Goal: Check status: Check status

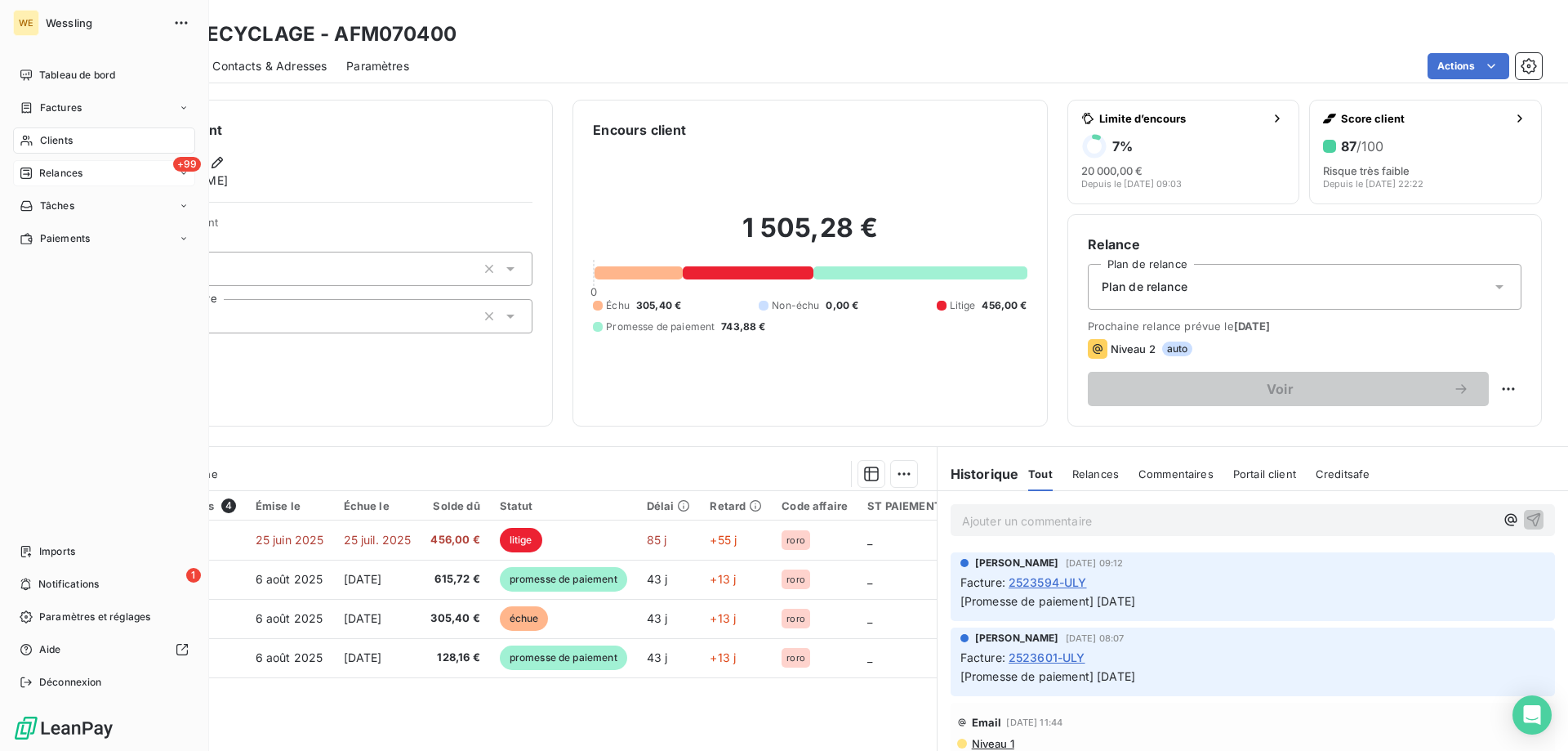
click at [42, 177] on span "Relances" at bounding box center [61, 173] width 43 height 15
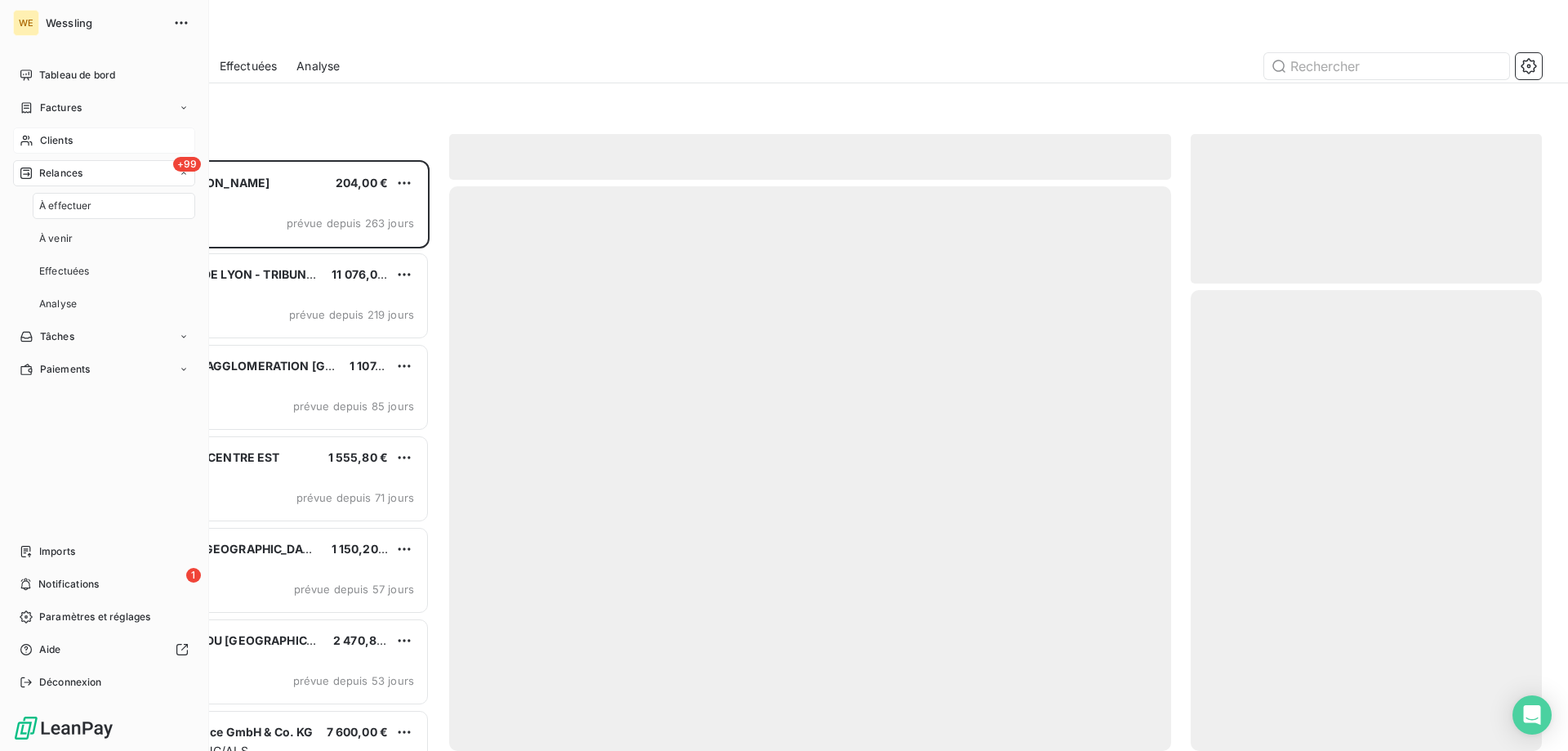
scroll to position [578, 339]
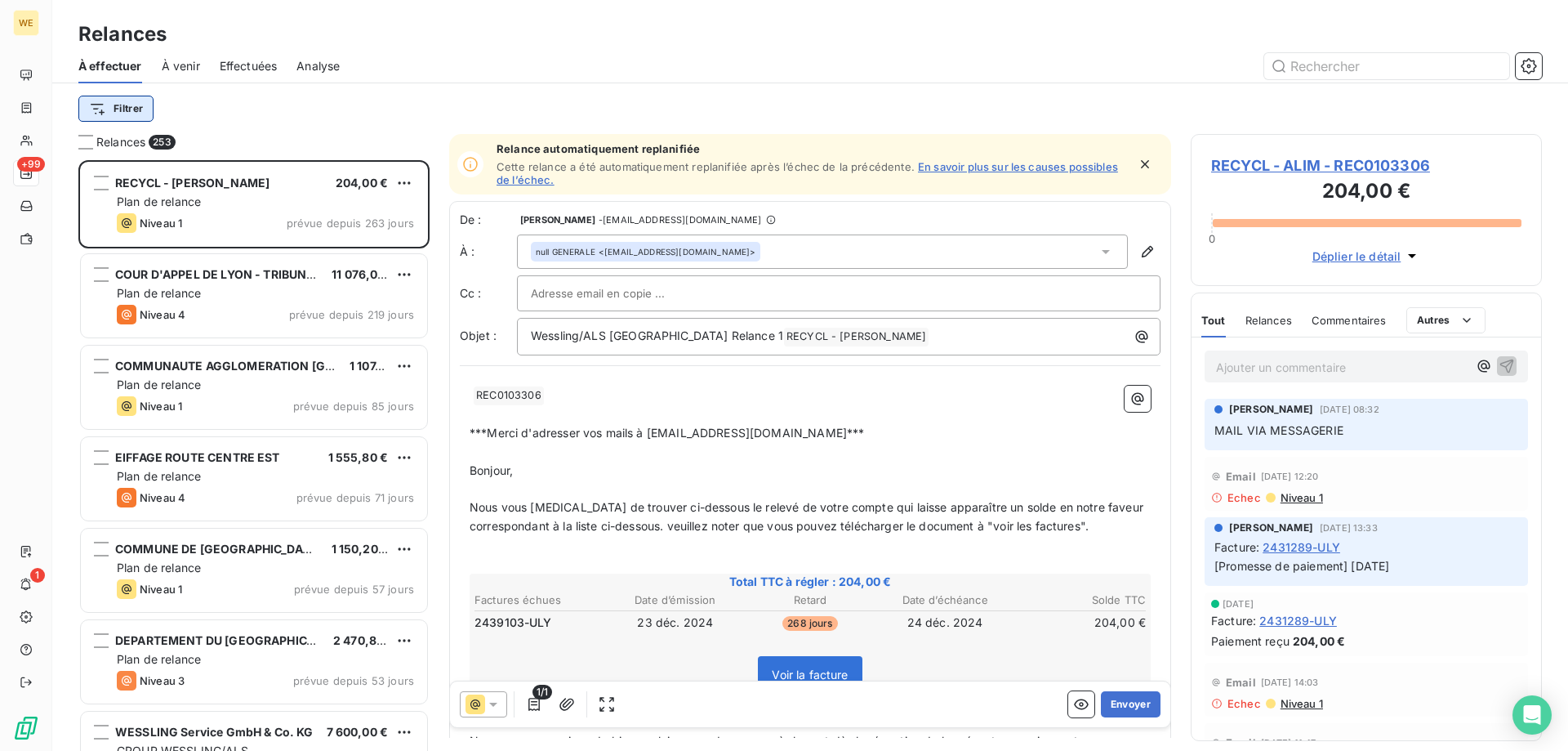
click at [144, 107] on html "WE +99 1 Relances À effectuer À venir Effectuées Analyse Filtrer Relances 253 R…" at bounding box center [784, 376] width 1568 height 751
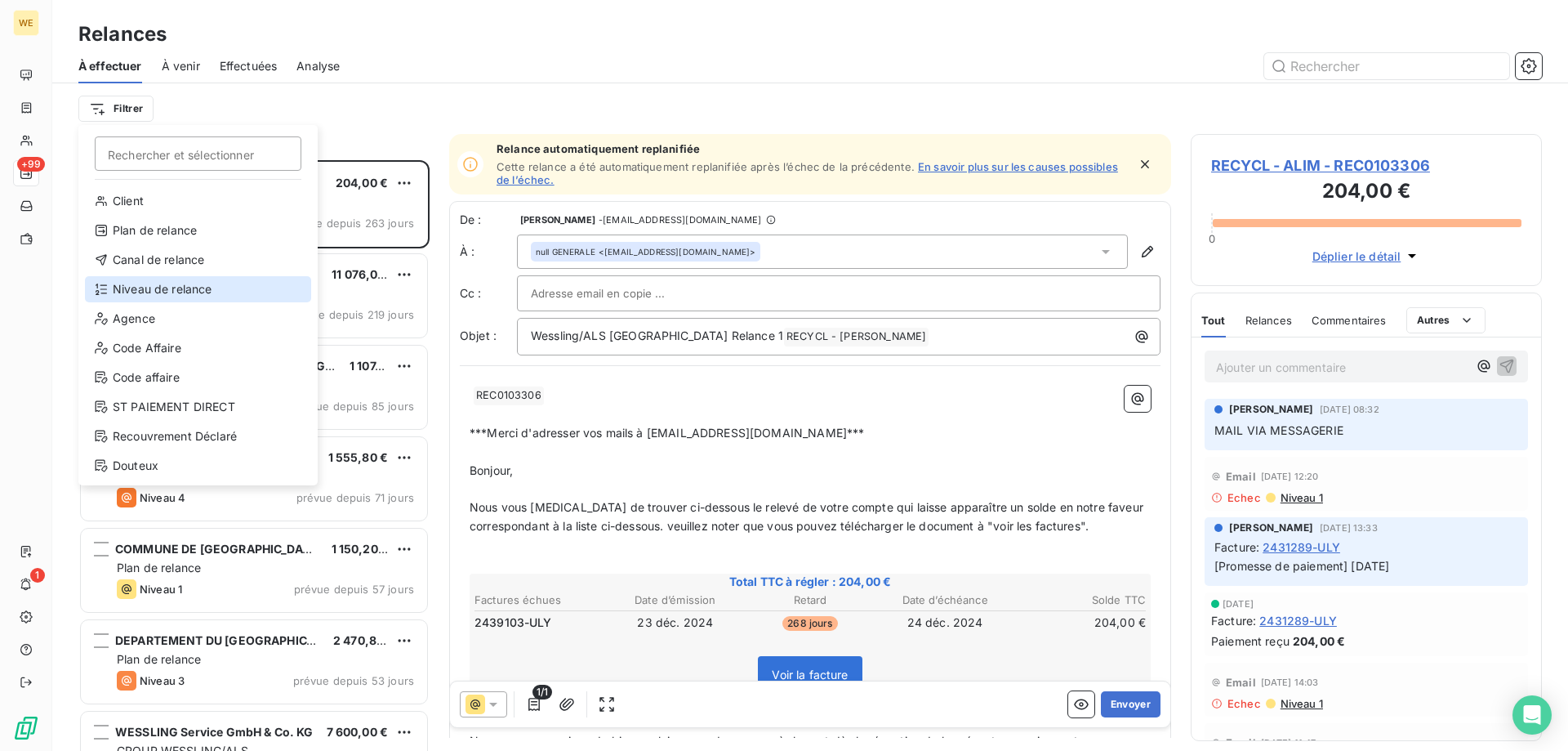
click at [220, 277] on div "Niveau de relance" at bounding box center [198, 290] width 226 height 26
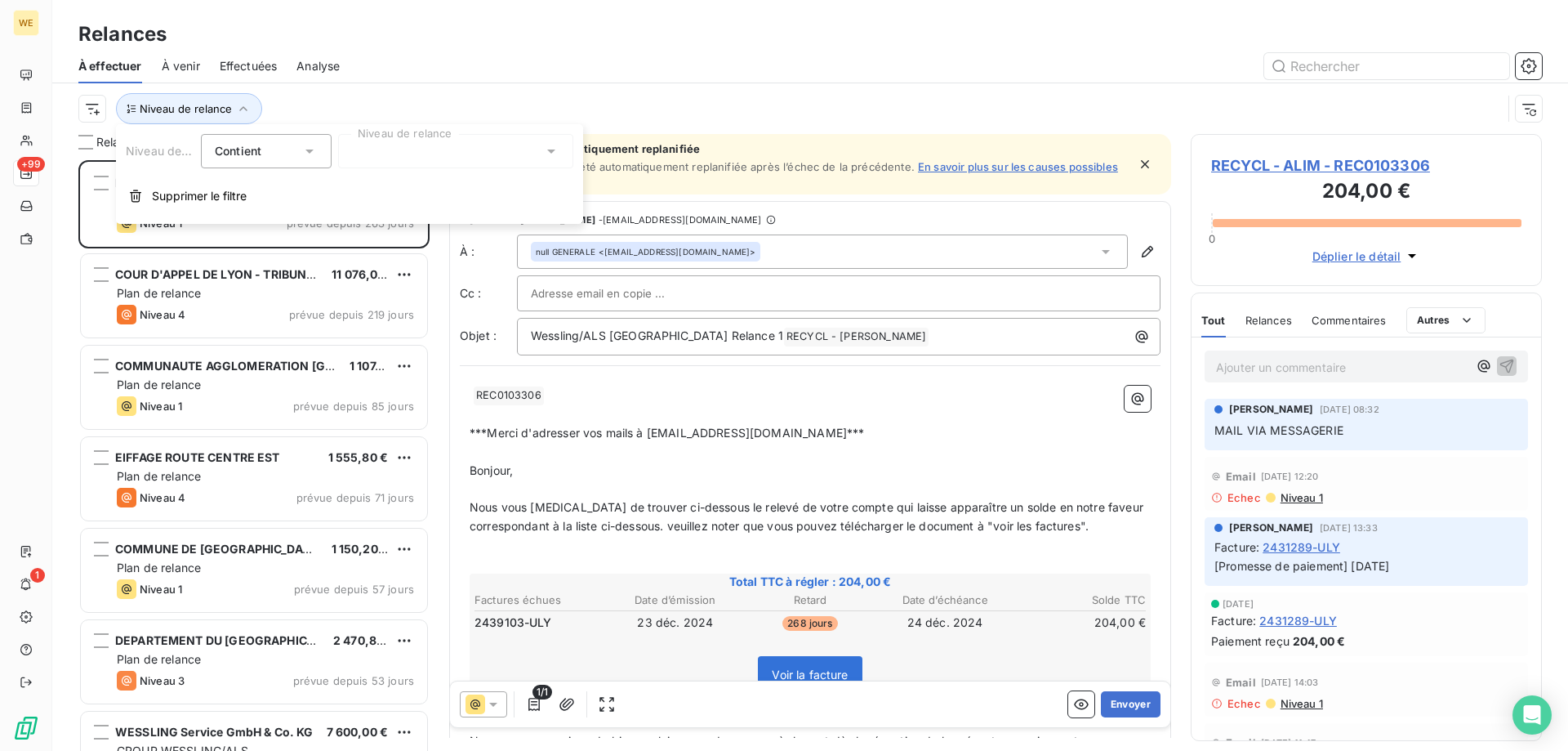
click at [304, 156] on icon at bounding box center [309, 151] width 16 height 16
click at [304, 155] on icon at bounding box center [309, 151] width 16 height 16
click at [515, 153] on div at bounding box center [455, 152] width 235 height 35
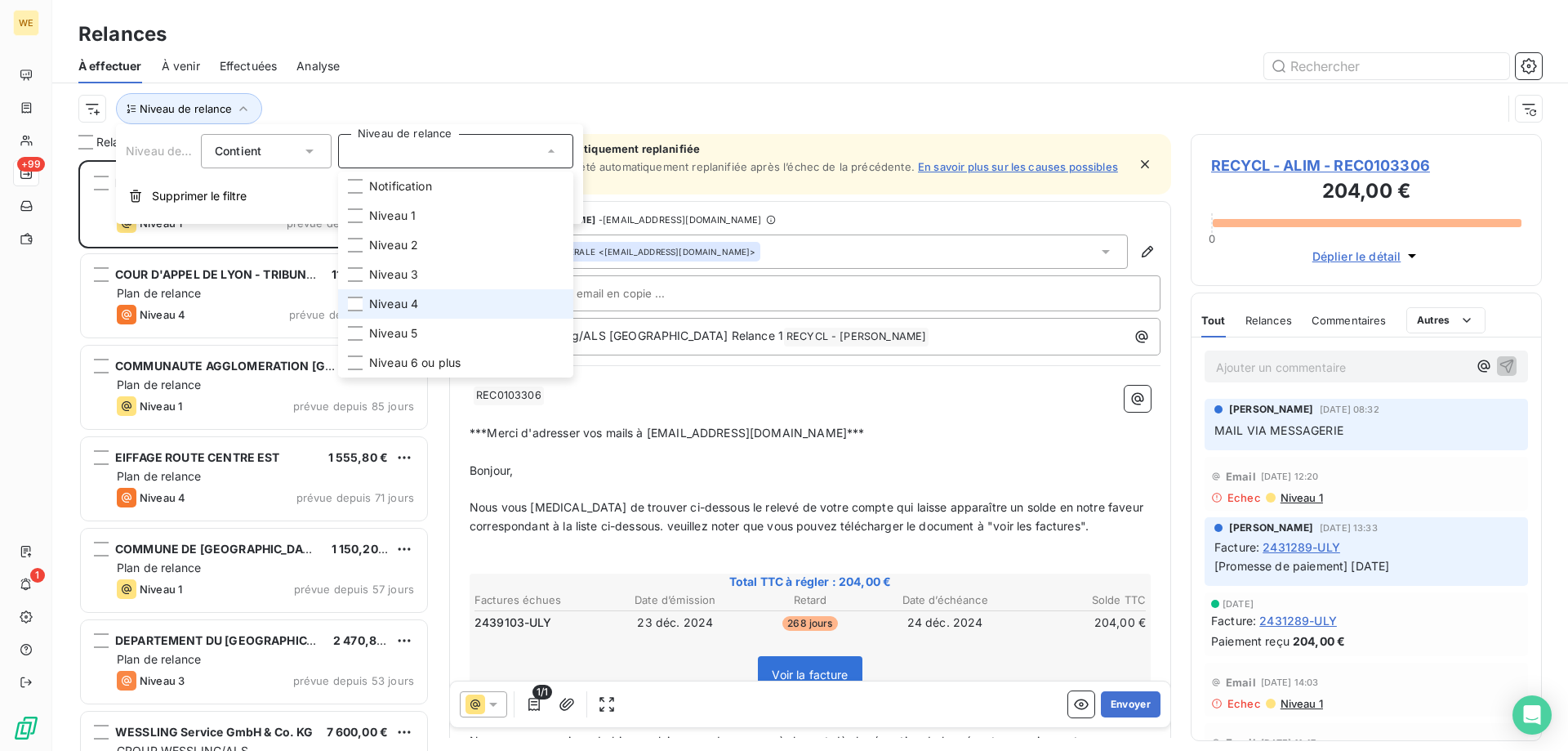
click at [421, 305] on li "Niveau 4" at bounding box center [455, 304] width 235 height 29
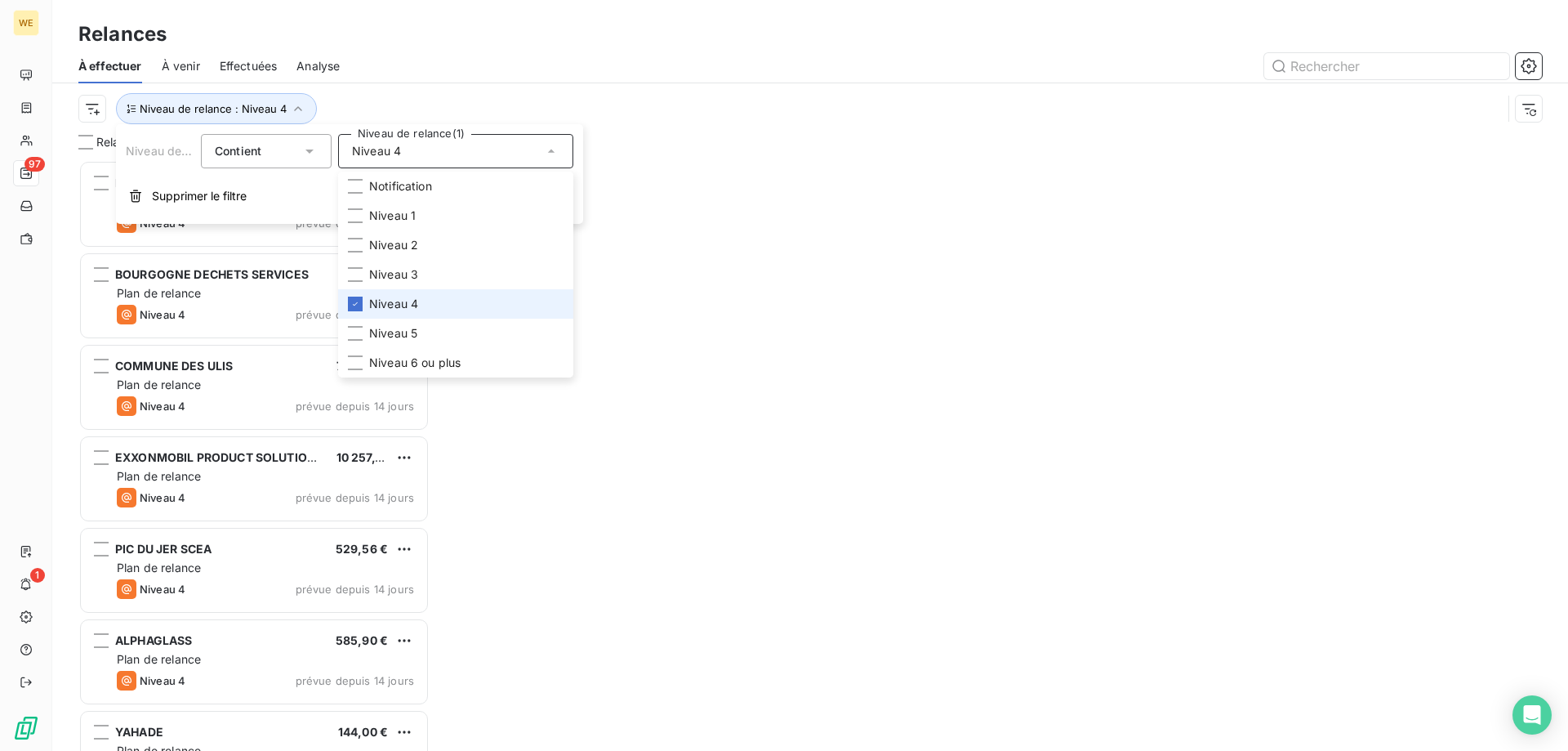
scroll to position [578, 339]
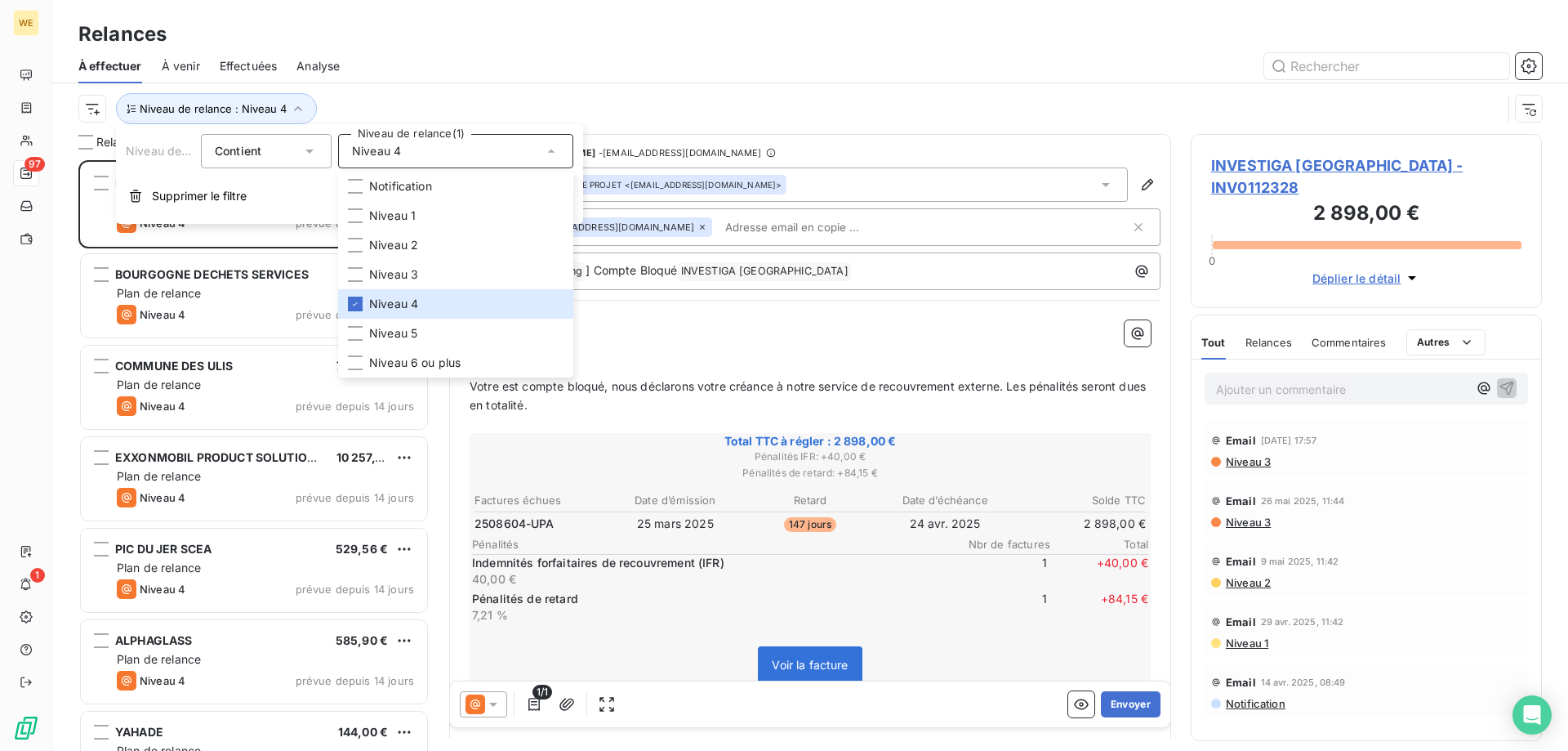
click at [693, 113] on div "Niveau de relance : Niveau 4" at bounding box center [790, 108] width 1423 height 31
